Goal: Task Accomplishment & Management: Manage account settings

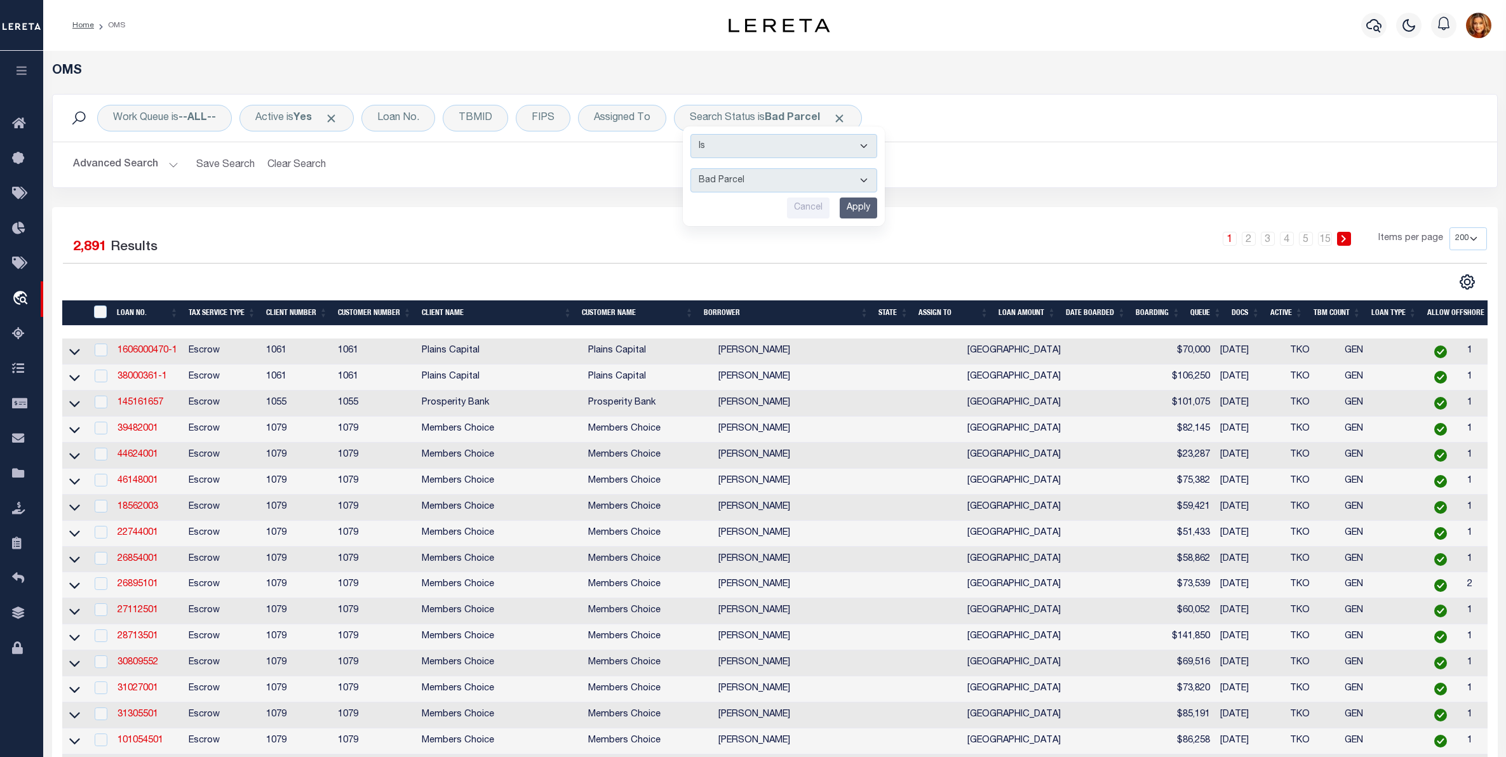
select select "BP"
select select "200"
click at [15, 471] on icon at bounding box center [22, 474] width 20 height 16
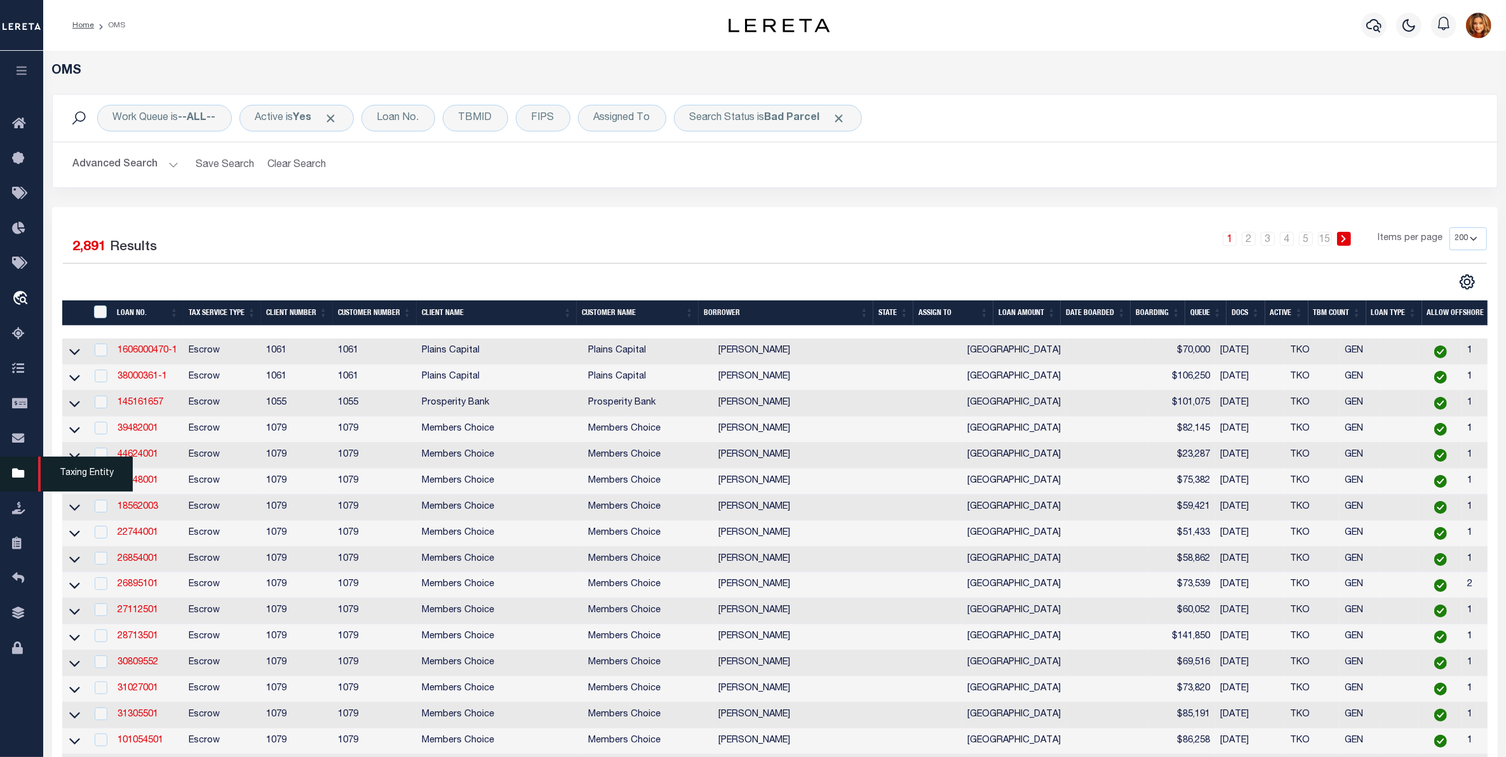
click at [19, 478] on icon at bounding box center [22, 474] width 20 height 16
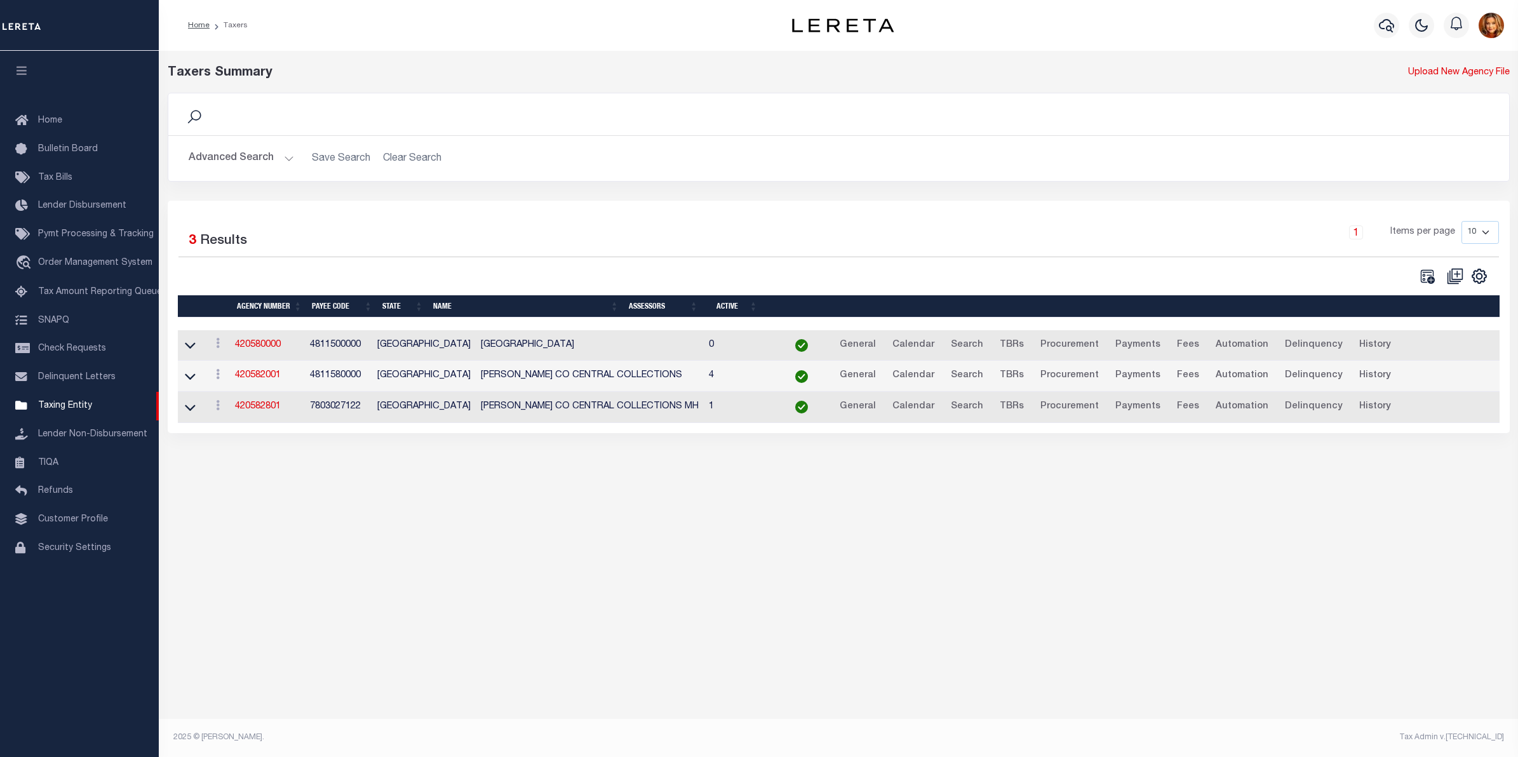
click at [229, 154] on button "Advanced Search" at bounding box center [241, 158] width 105 height 25
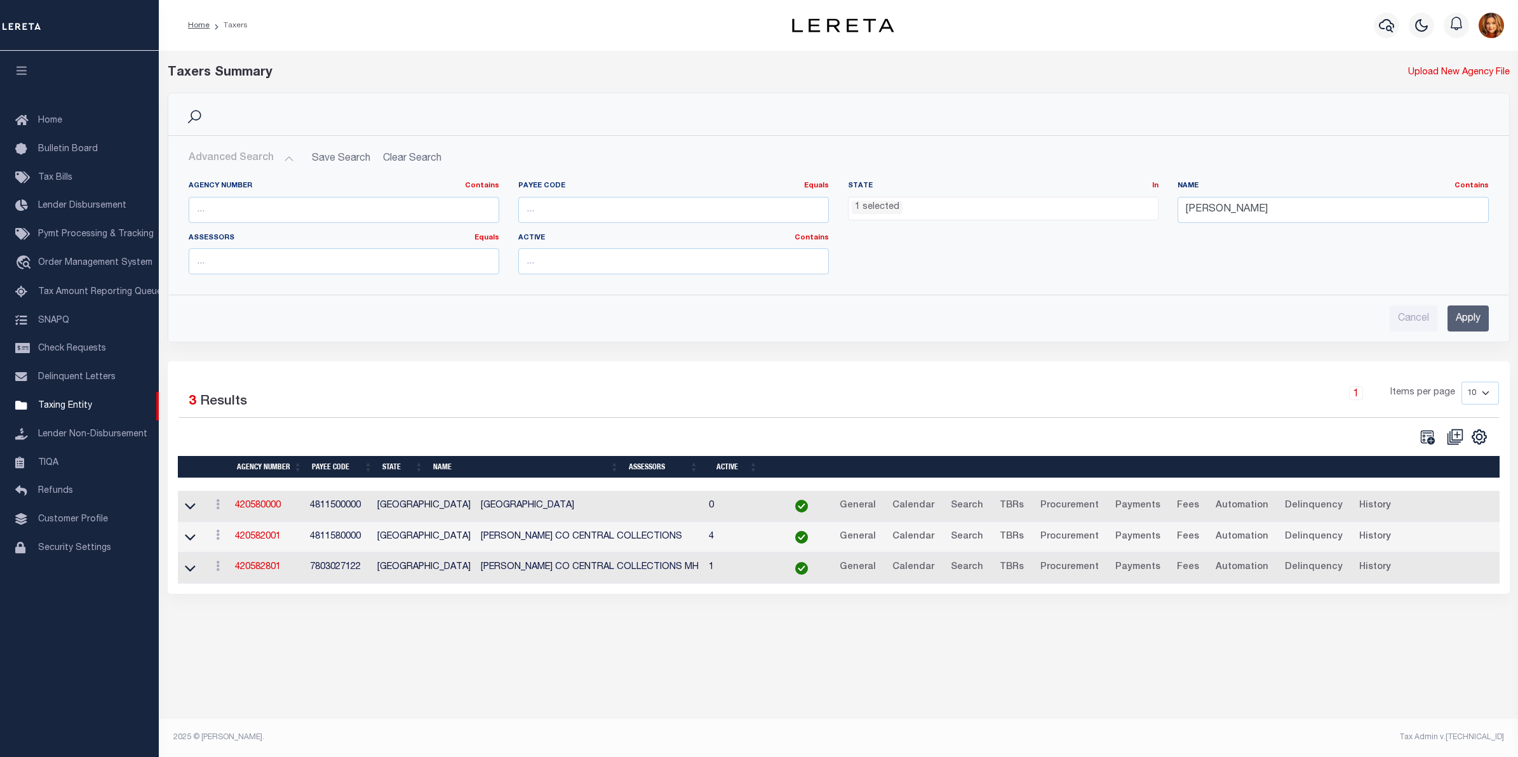
click at [941, 215] on span "1 selected" at bounding box center [1003, 209] width 311 height 24
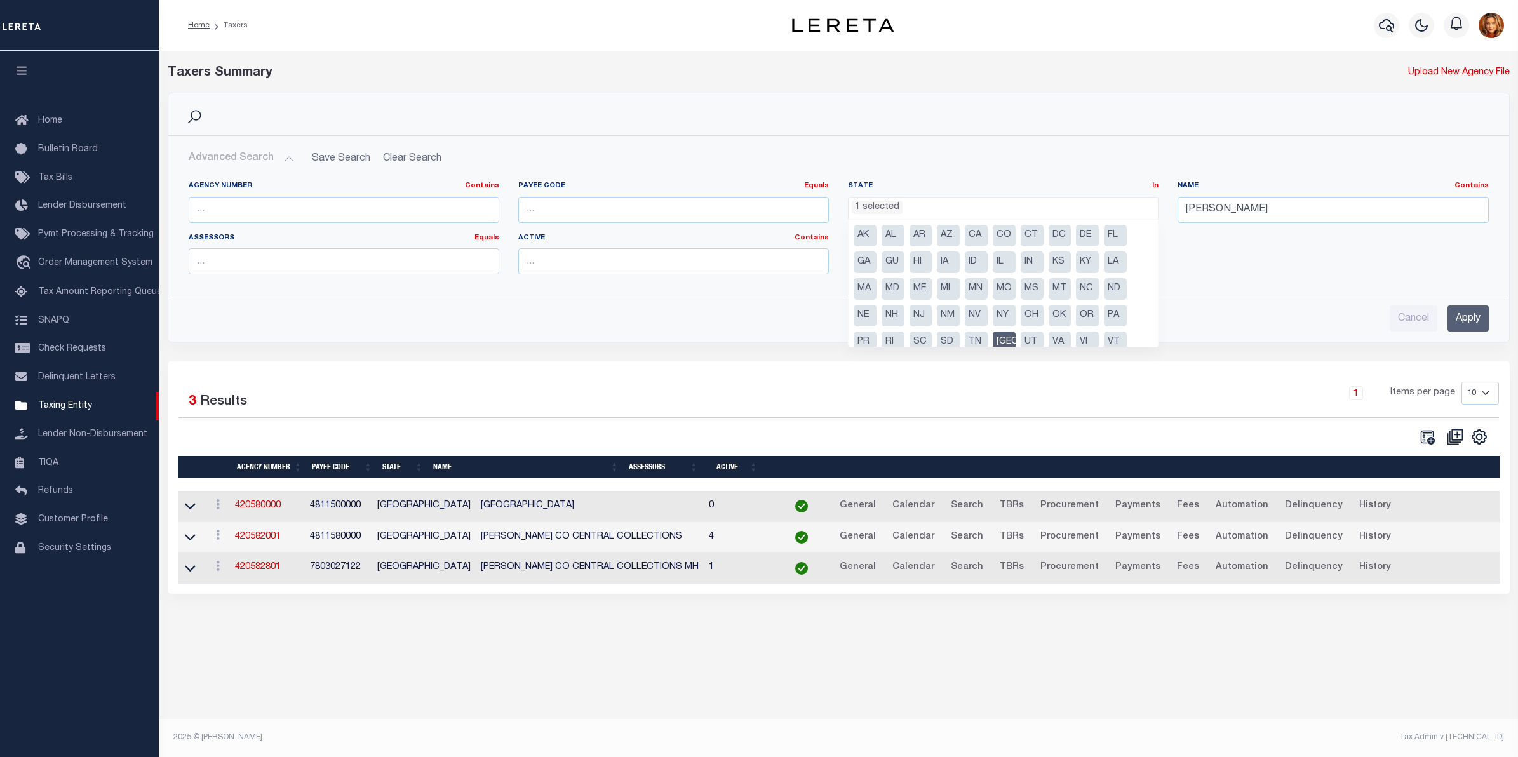
click at [975, 342] on li "TN" at bounding box center [976, 343] width 23 height 22
select select "TN"
drag, startPoint x: 1002, startPoint y: 335, endPoint x: 1088, endPoint y: 303, distance: 91.7
click at [1004, 337] on li "[GEOGRAPHIC_DATA]" at bounding box center [1004, 343] width 23 height 22
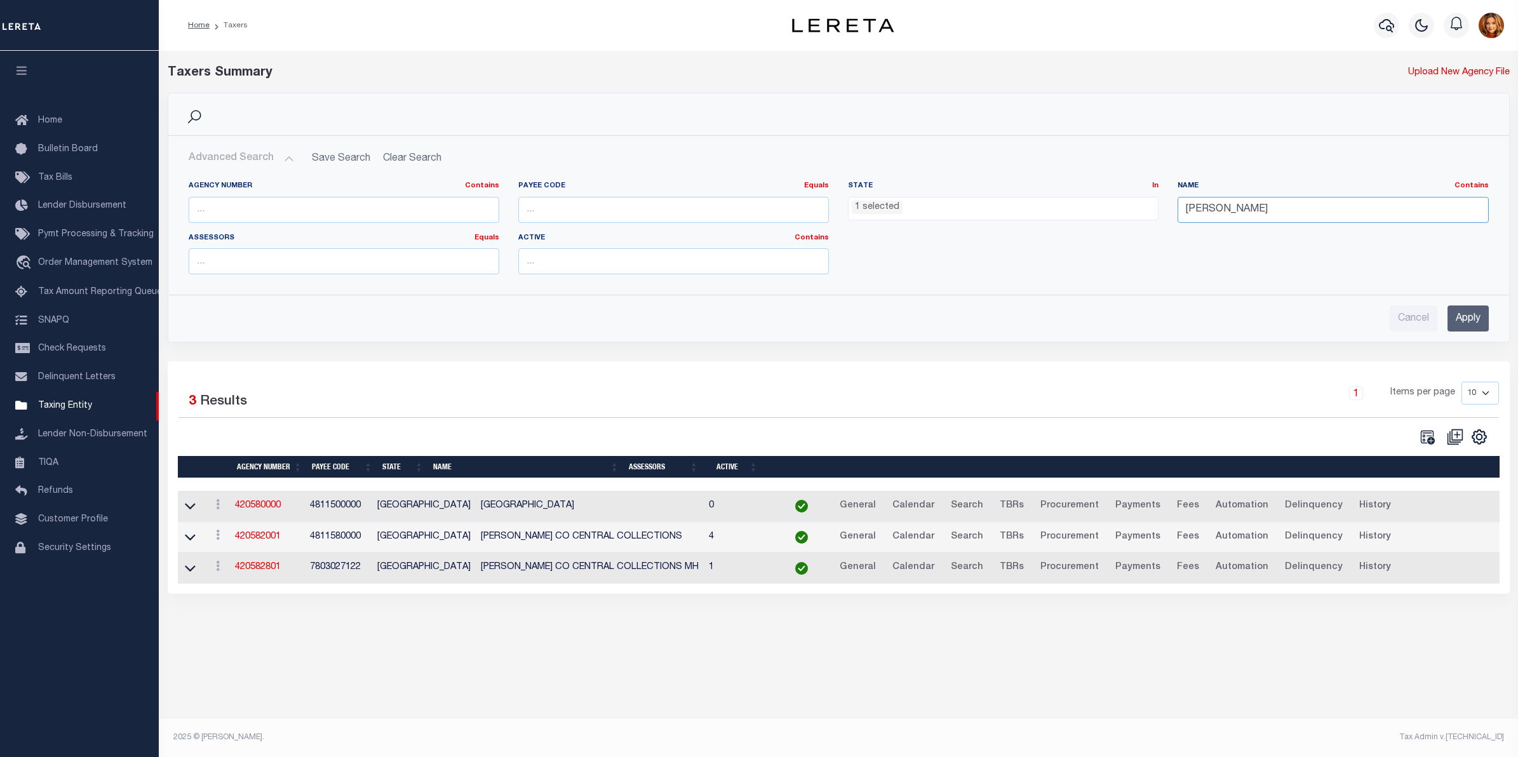
drag, startPoint x: 1244, startPoint y: 217, endPoint x: 1126, endPoint y: 210, distance: 117.7
click at [1126, 210] on div "Agency Number Contains Contains Is Payee Code Equals Equals Is Not Equal To Is …" at bounding box center [839, 233] width 1320 height 104
type input "[PERSON_NAME]"
click at [1478, 315] on input "Apply" at bounding box center [1468, 319] width 41 height 26
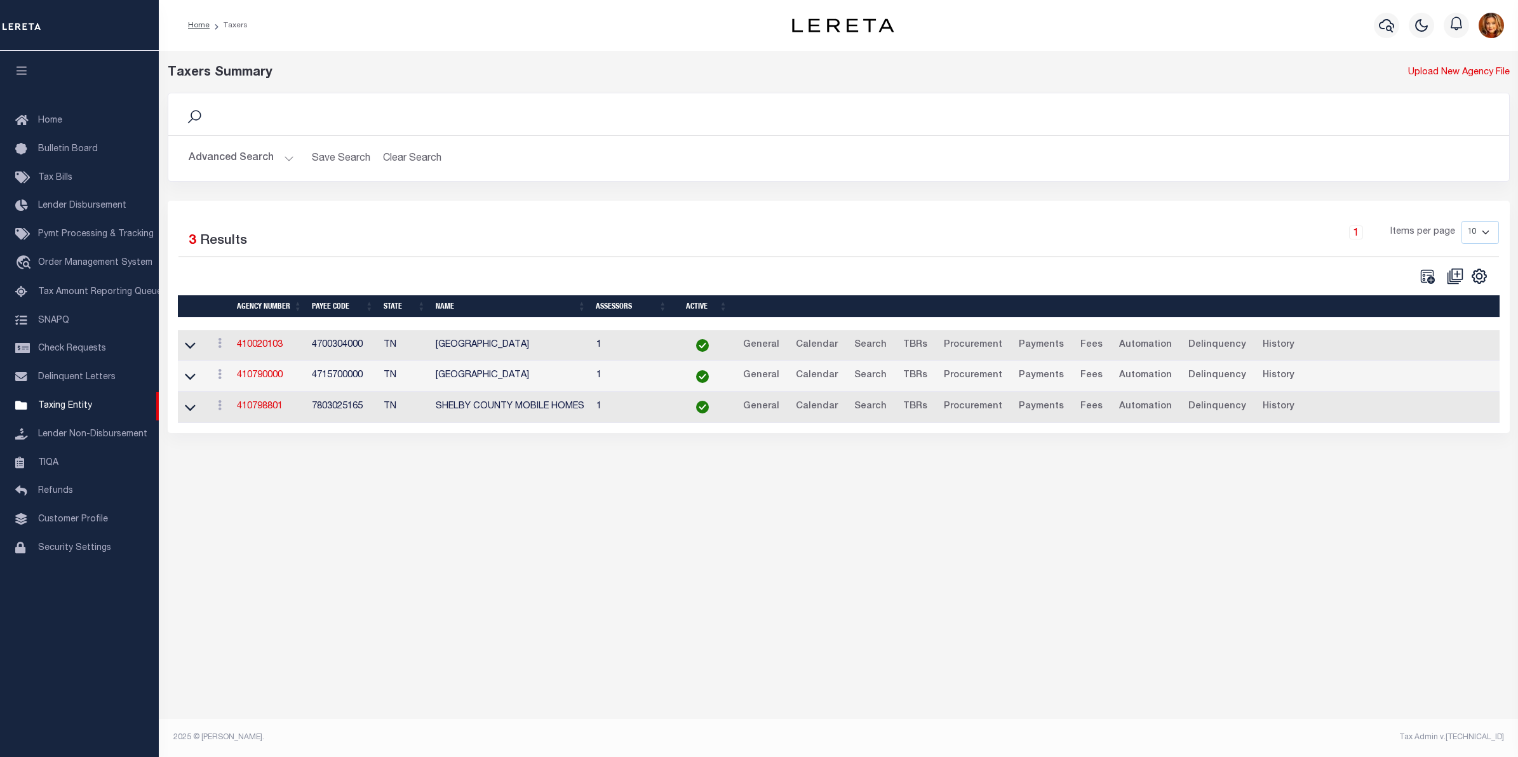
click at [183, 379] on link at bounding box center [190, 375] width 15 height 9
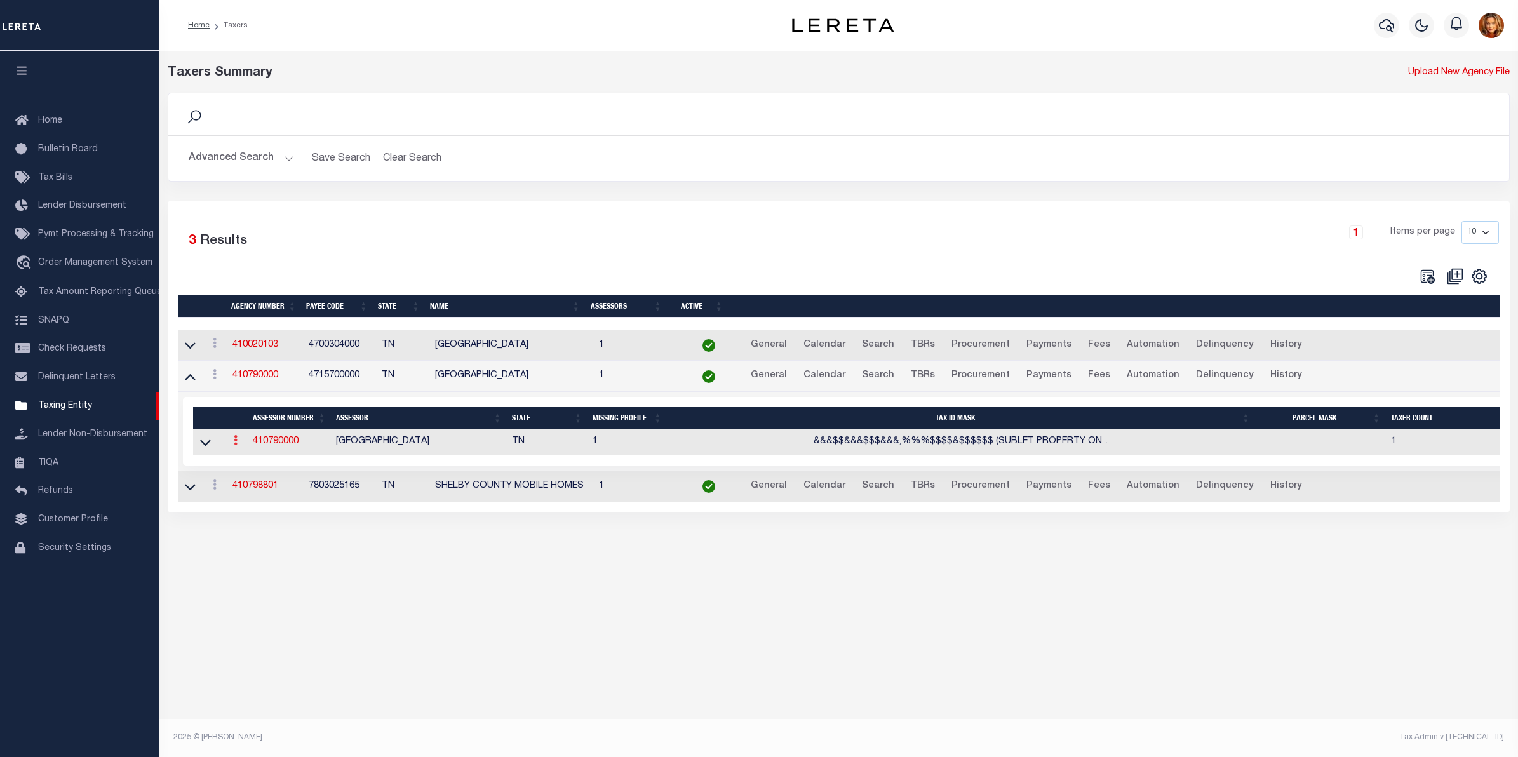
click at [233, 443] on link at bounding box center [236, 442] width 14 height 10
click at [249, 471] on link "View" at bounding box center [258, 460] width 58 height 21
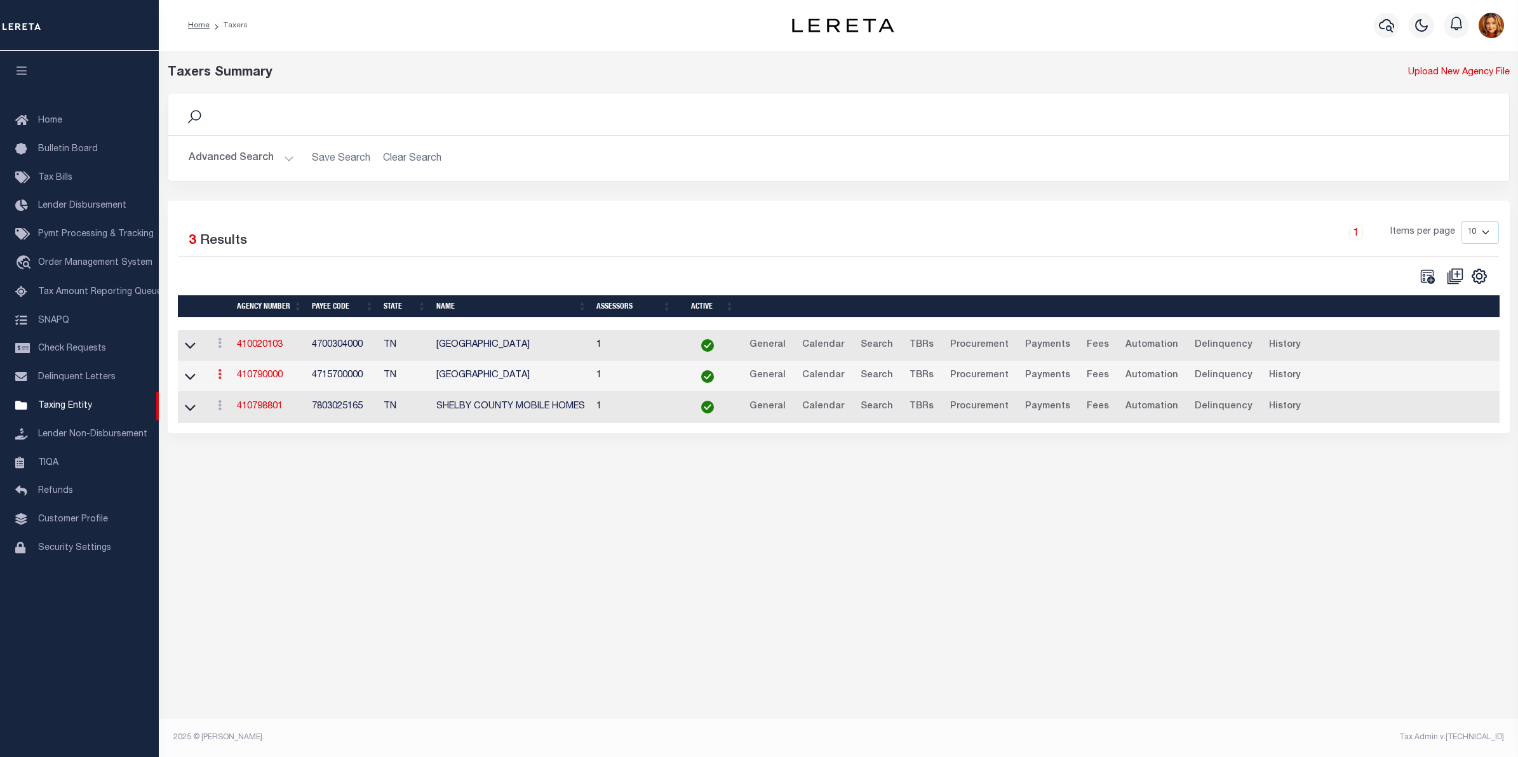
click at [223, 378] on link at bounding box center [220, 376] width 14 height 10
click at [239, 398] on link "View" at bounding box center [257, 394] width 88 height 21
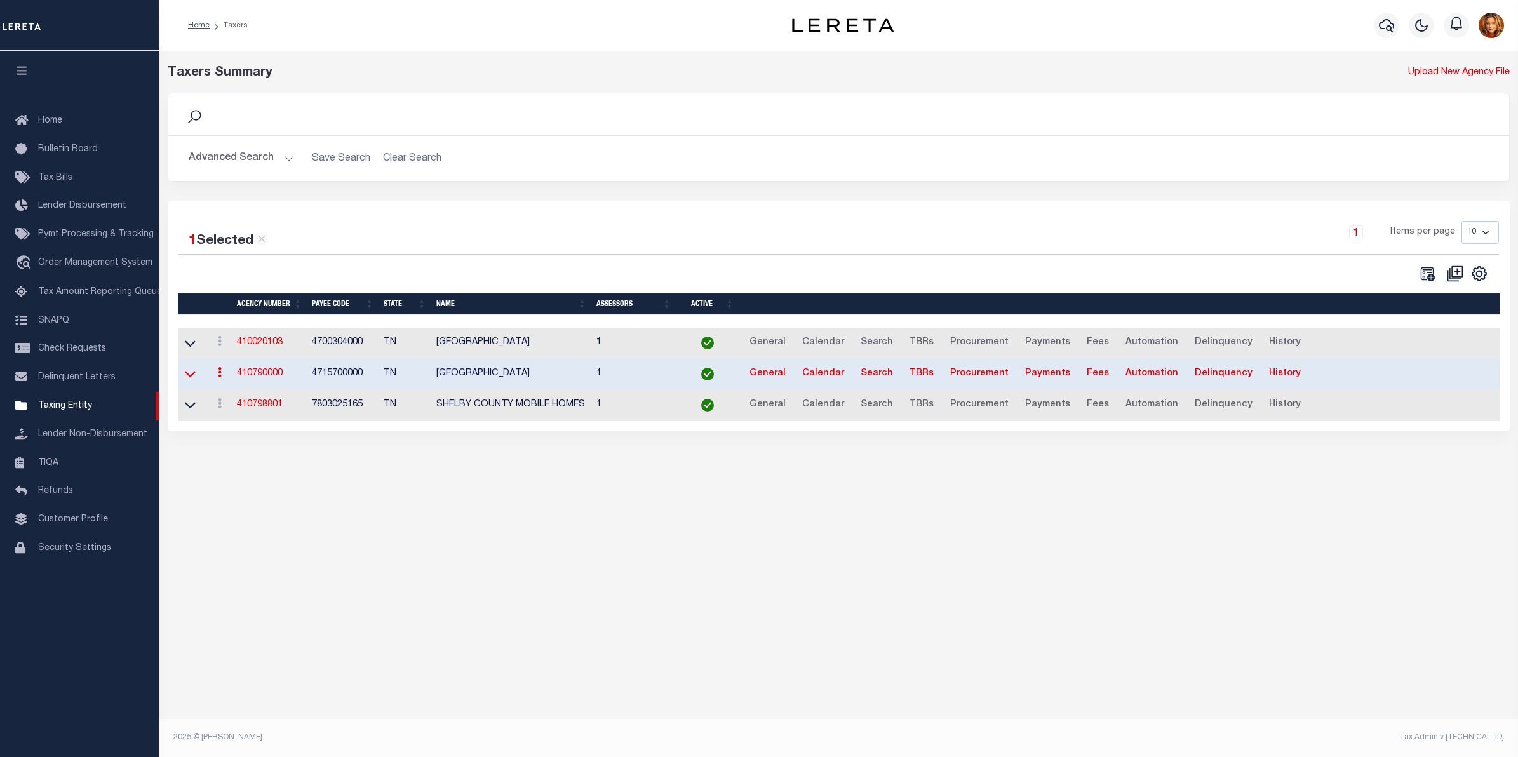
click at [189, 374] on icon at bounding box center [190, 373] width 11 height 13
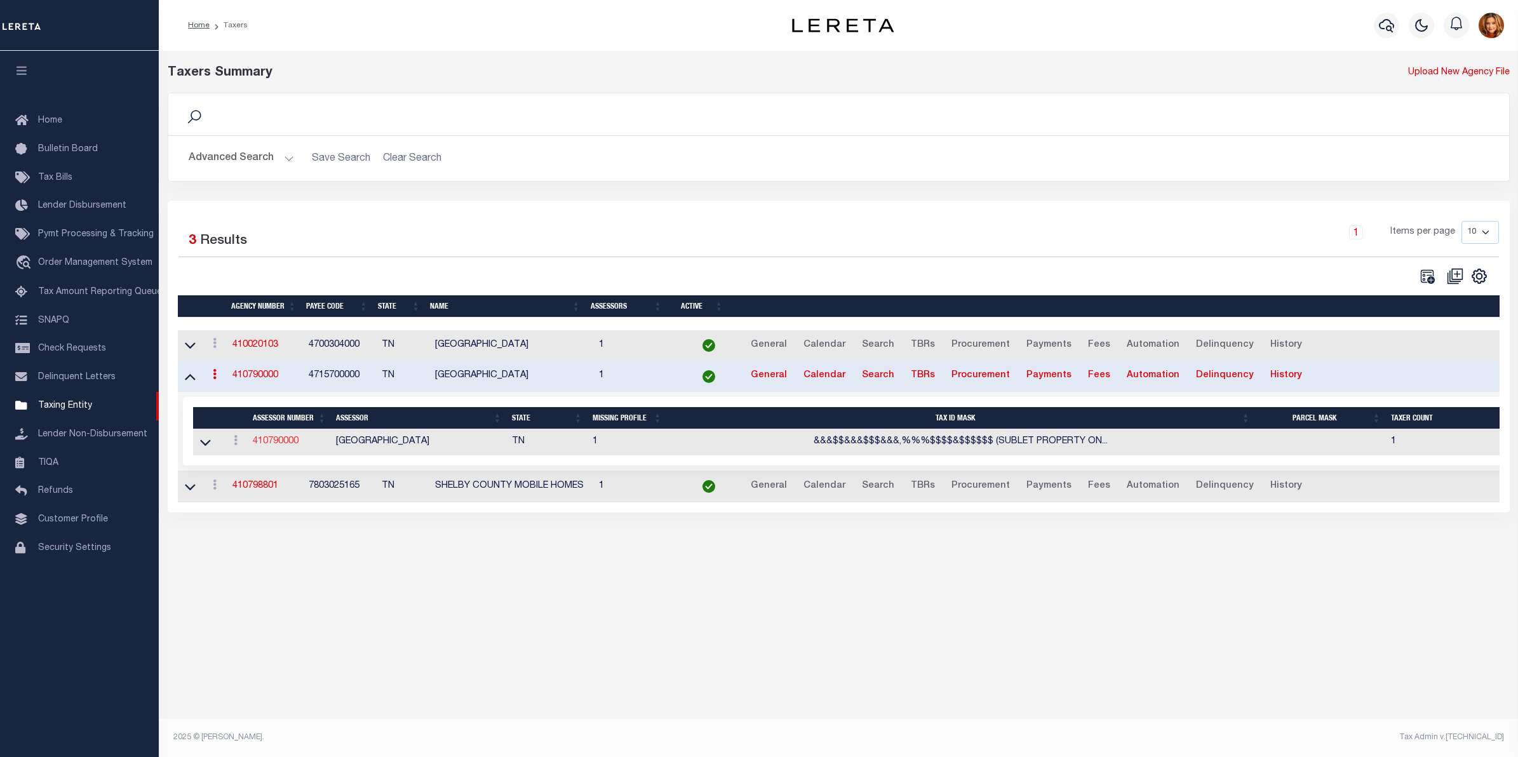
click at [269, 446] on link "410790000" at bounding box center [276, 441] width 46 height 9
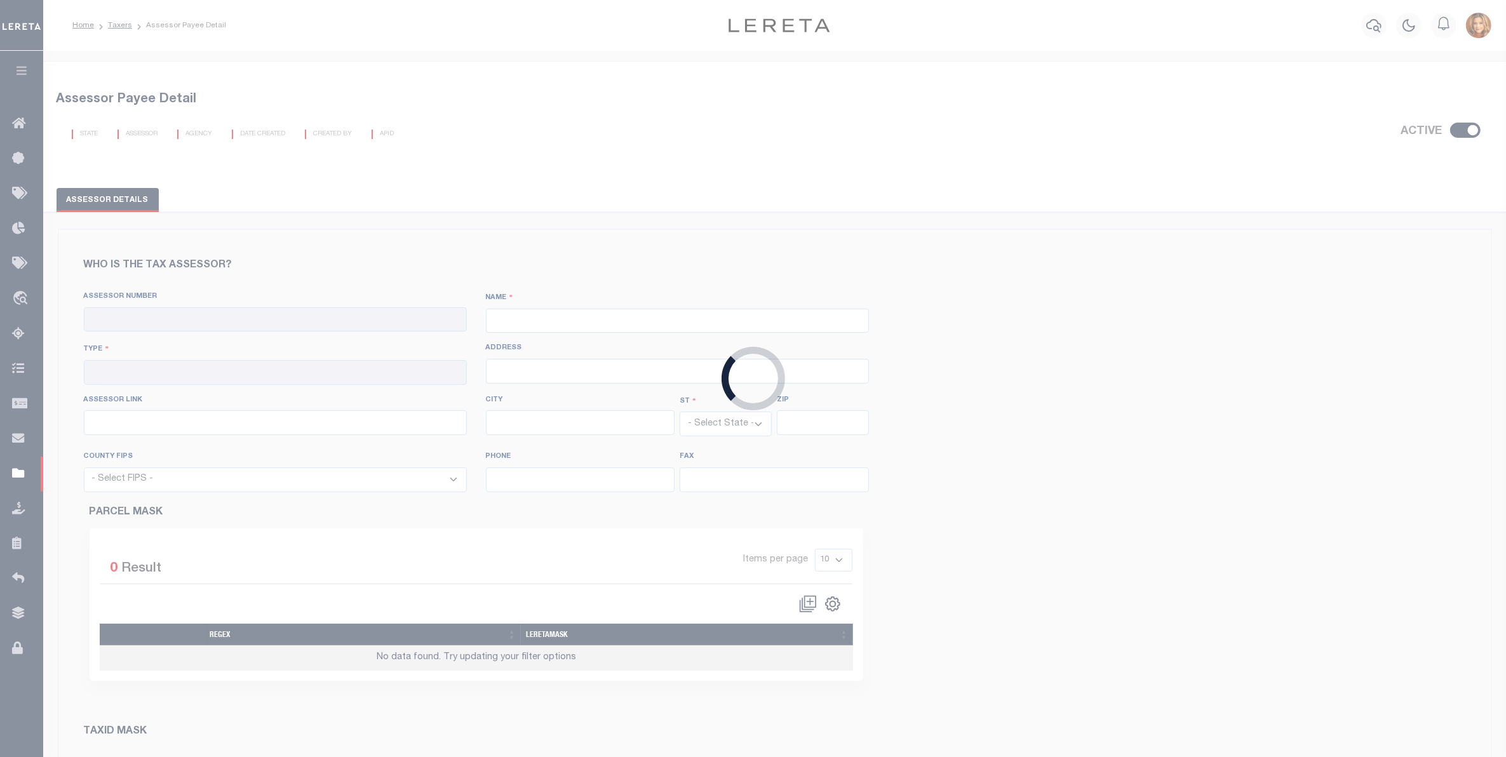
checkbox input "true"
type input "410790000"
type input "SHELBY COUNTY"
type input "00 - County"
type input "157 Poplar Avenue, 2nd Floor"
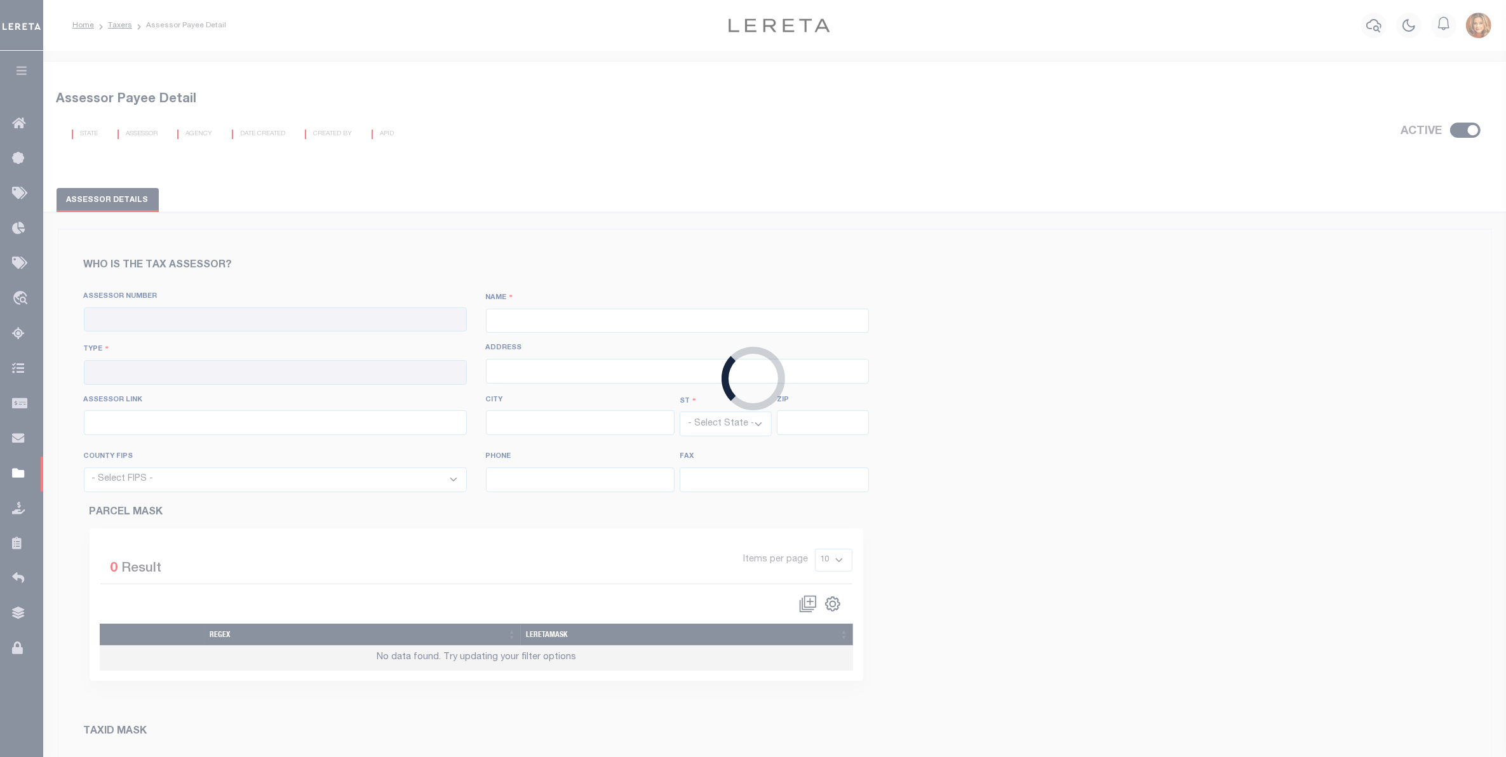
type input "http://www.assessor.shelby.tn.us/content.aspx?key=PropertySearch"
type input "Memphis"
select select "TN"
type input "38103"
select select "47157"
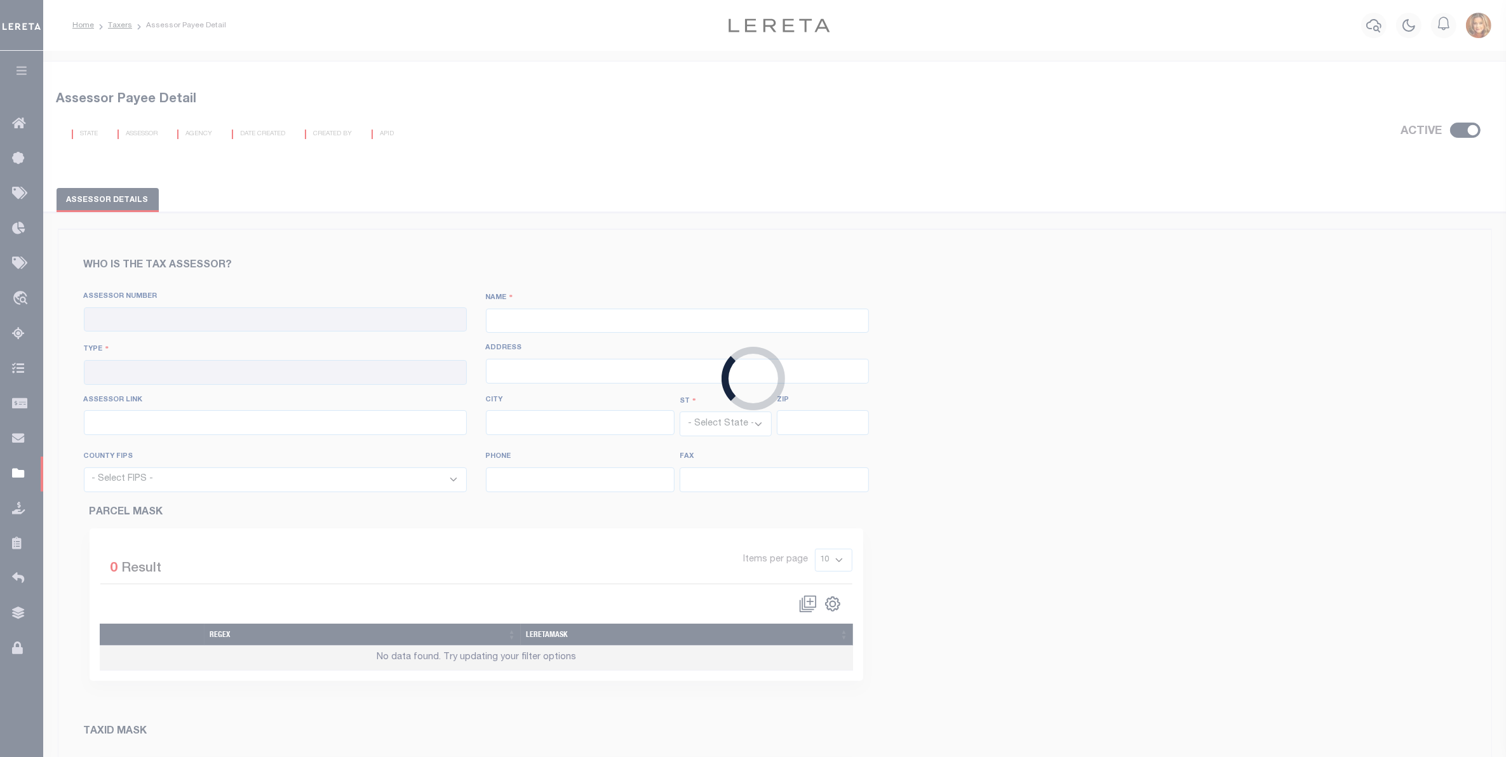
type input "901-222-0200"
type input "901-432-4785"
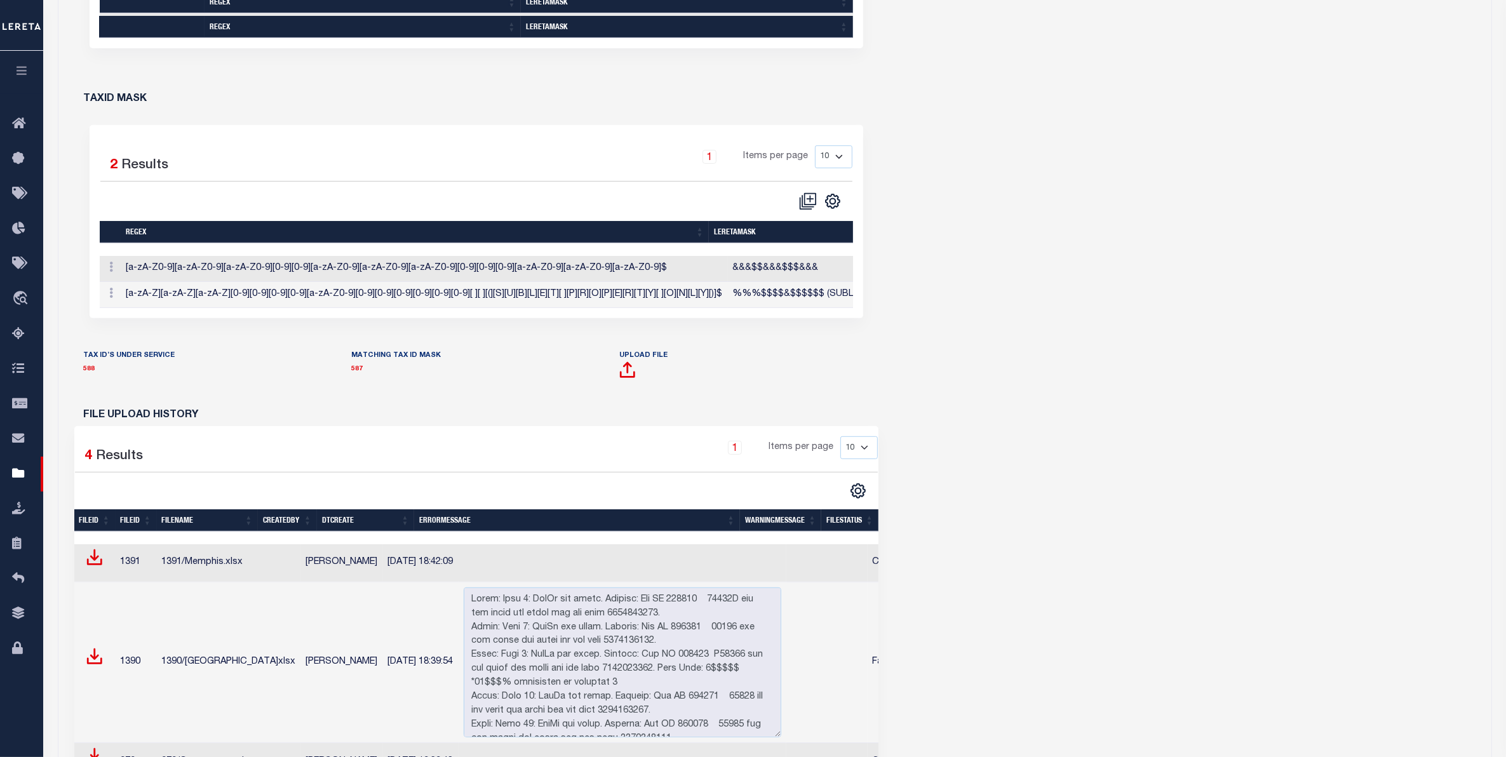
scroll to position [794, 0]
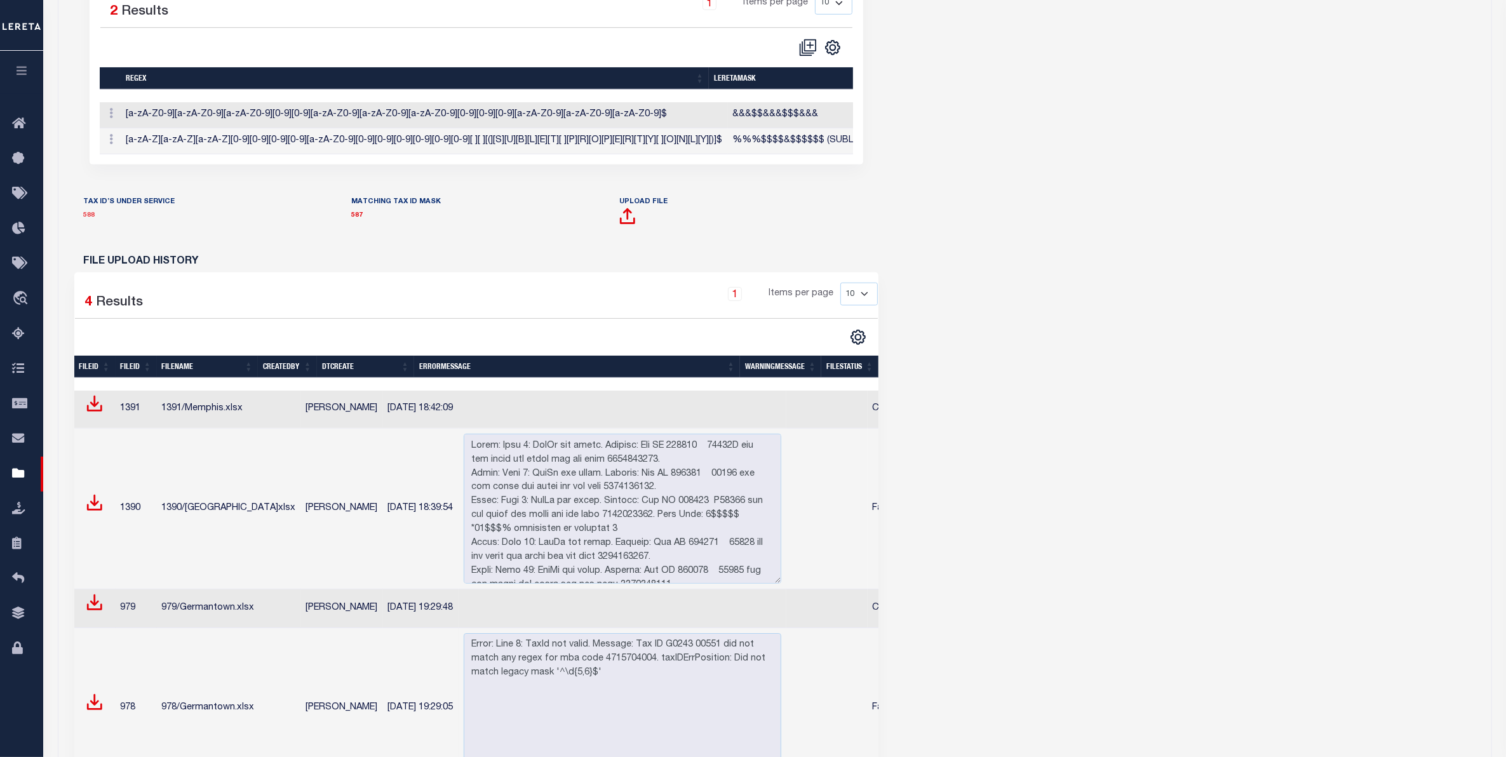
click at [90, 219] on link "588" at bounding box center [89, 215] width 11 height 6
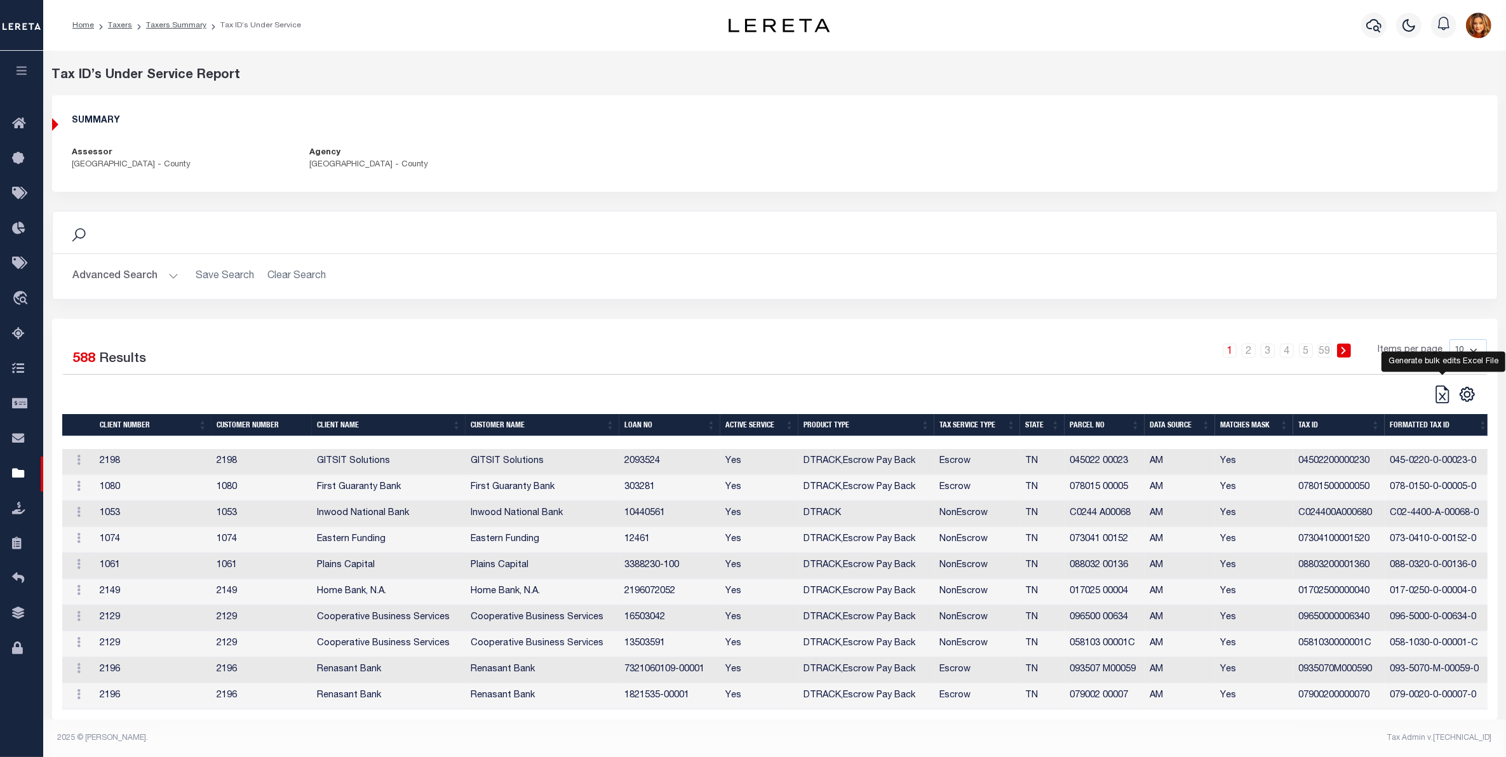
click at [1443, 397] on icon at bounding box center [1443, 395] width 18 height 18
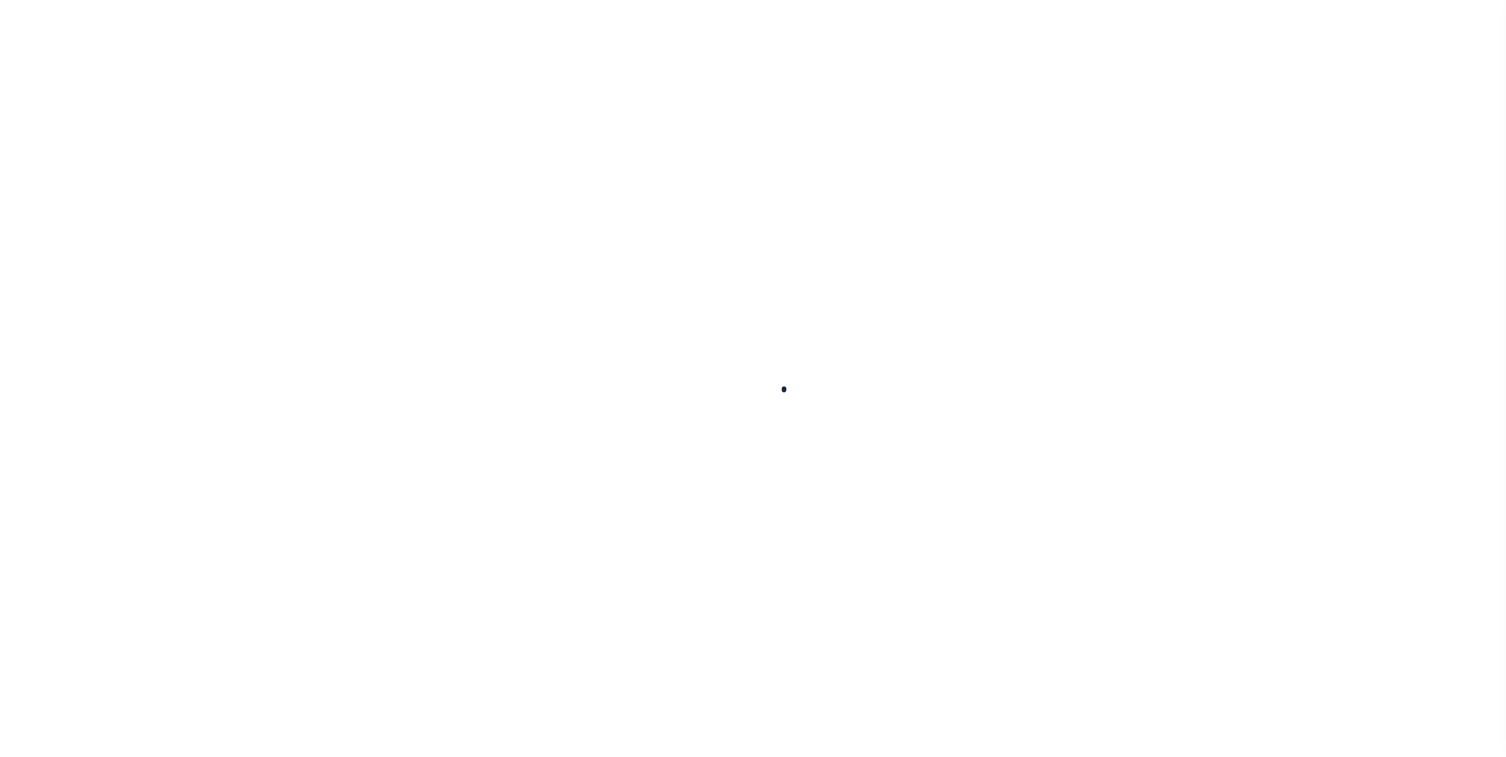
select select
checkbox input "false"
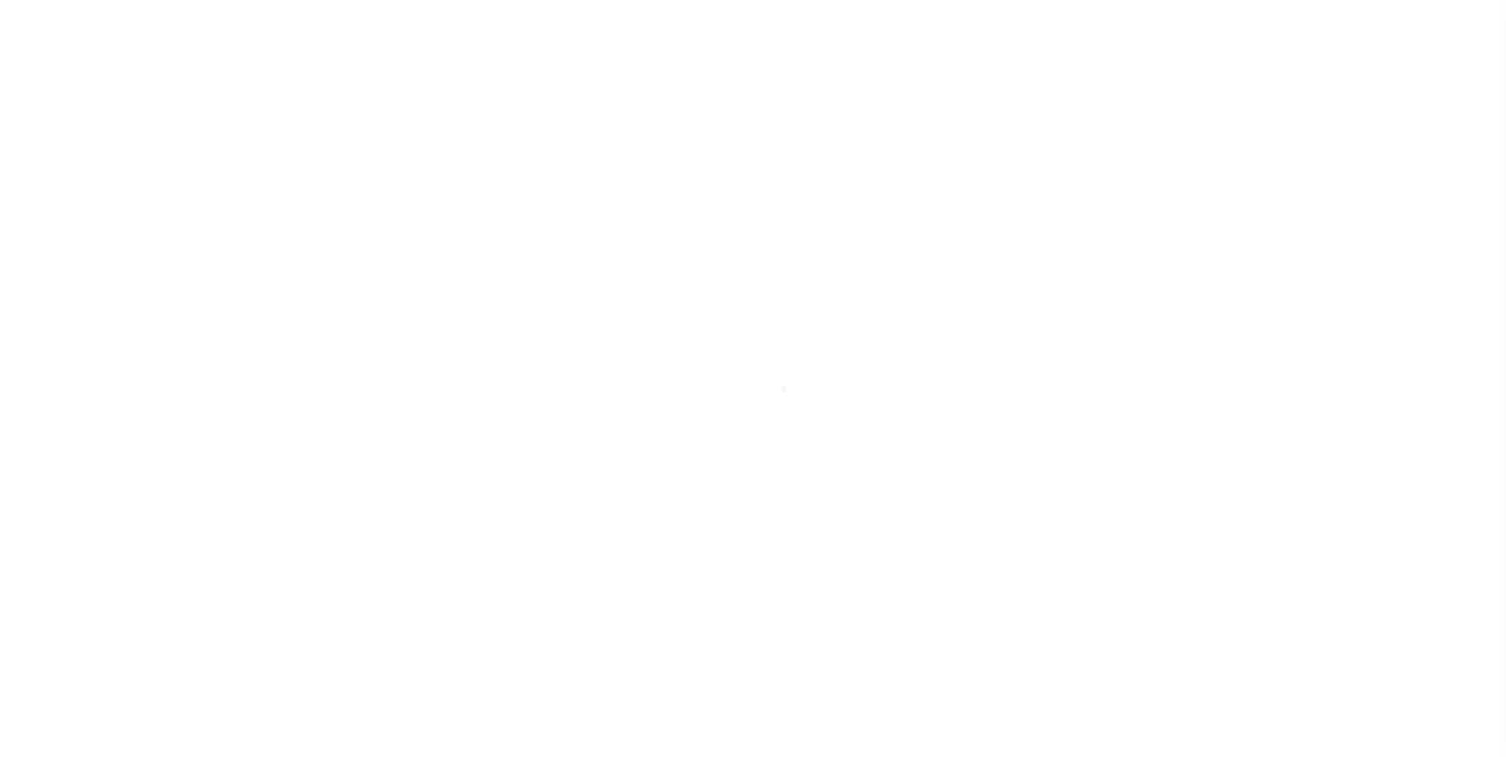
checkbox input "false"
type input "4715700000"
